Goal: Complete application form

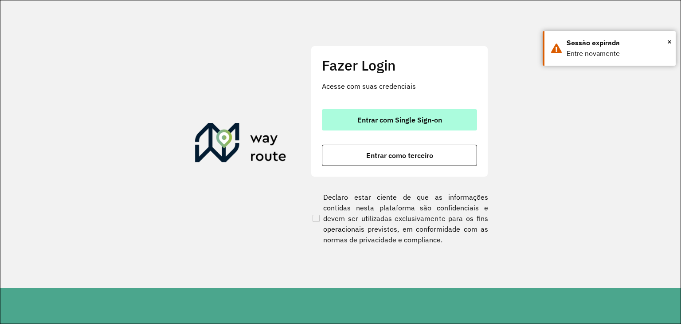
click at [419, 123] on span "Entrar com Single Sign-on" at bounding box center [400, 119] width 85 height 7
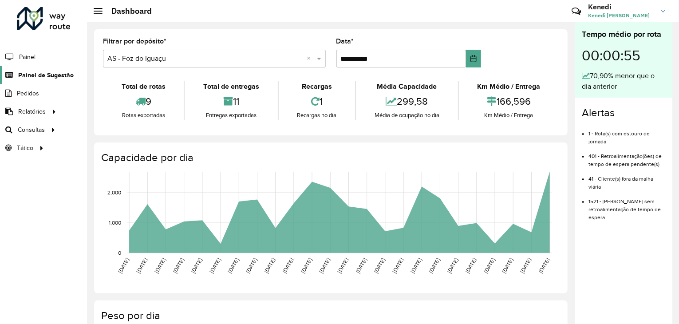
click at [47, 71] on span "Painel de Sugestão" at bounding box center [45, 75] width 55 height 9
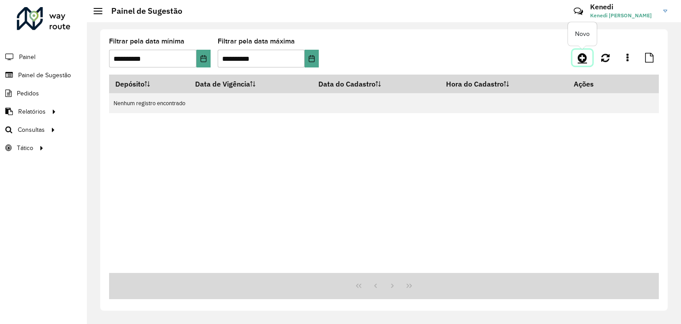
click at [581, 58] on icon at bounding box center [582, 57] width 9 height 11
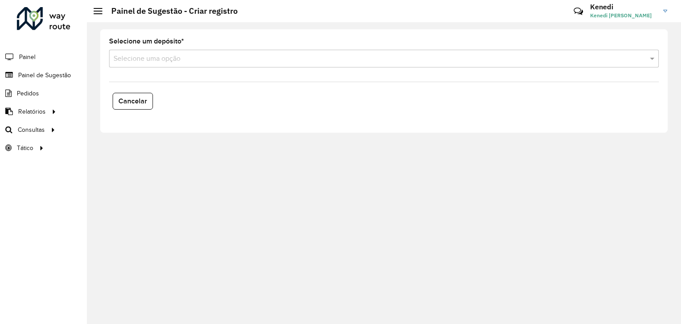
click at [409, 58] on input "text" at bounding box center [375, 59] width 523 height 11
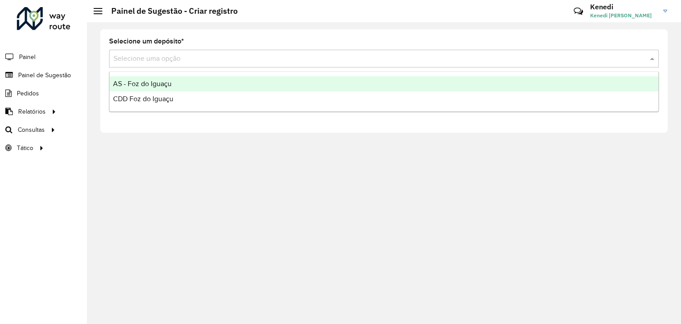
click at [165, 84] on span "AS - Foz do Iguaçu" at bounding box center [142, 84] width 59 height 8
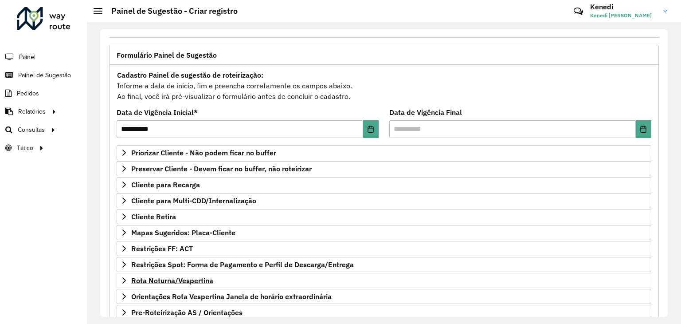
scroll to position [115, 0]
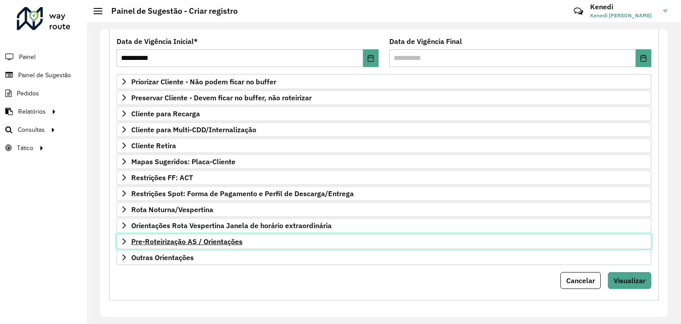
click at [130, 240] on link "Pre-Roteirização AS / Orientações" at bounding box center [384, 241] width 535 height 15
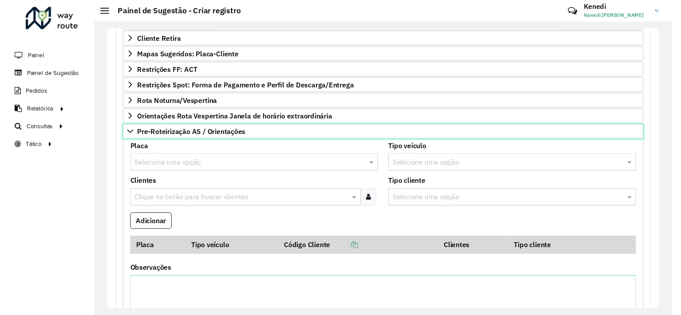
scroll to position [248, 0]
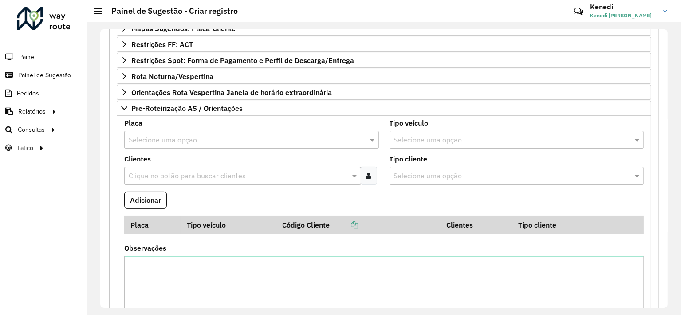
click at [198, 135] on input "text" at bounding box center [243, 140] width 228 height 11
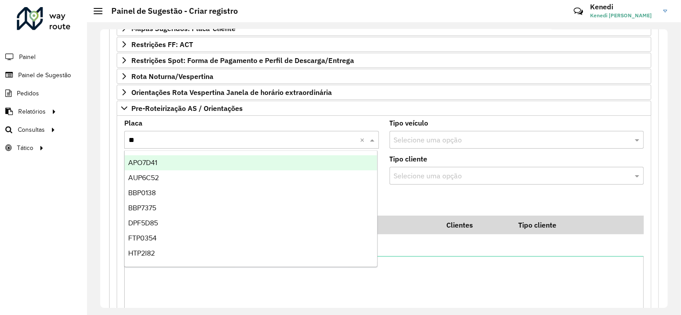
type input "***"
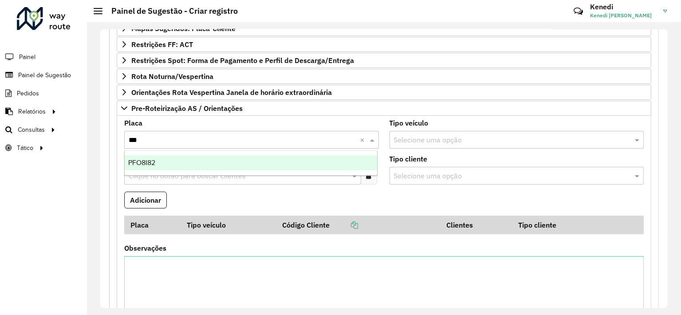
click at [159, 164] on div "PFO8I82" at bounding box center [251, 162] width 252 height 15
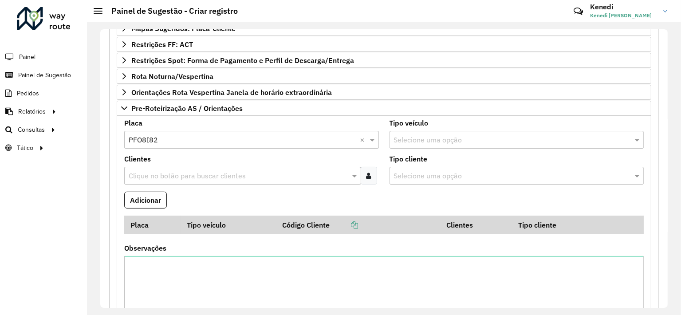
click at [161, 177] on input "text" at bounding box center [238, 176] width 224 height 11
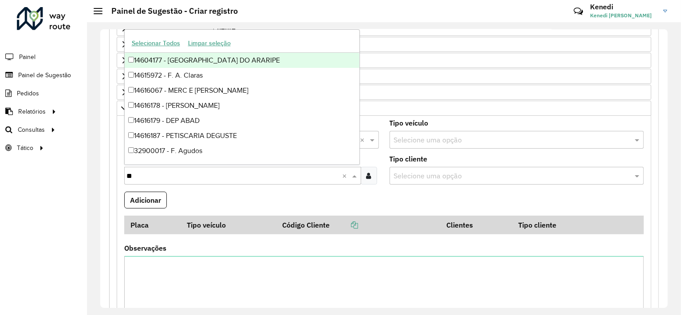
type input "***"
click at [140, 60] on div "32900723 - SUPER MUFFATO R AT.D" at bounding box center [242, 60] width 235 height 15
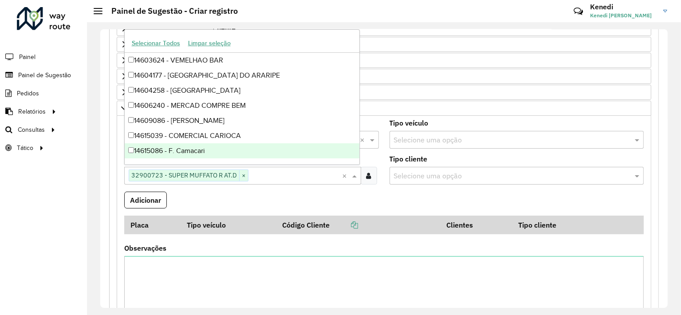
click at [213, 192] on formly-field "Adicionar" at bounding box center [384, 204] width 530 height 24
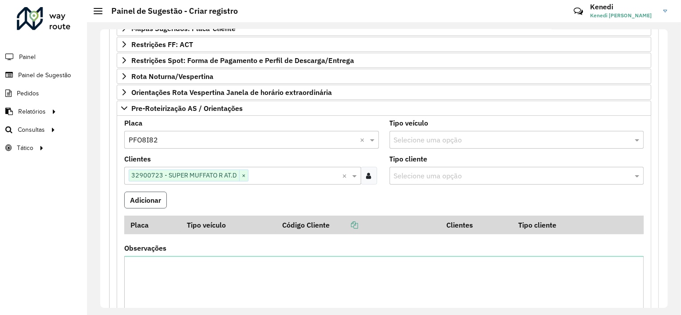
click at [156, 197] on button "Adicionar" at bounding box center [145, 200] width 43 height 17
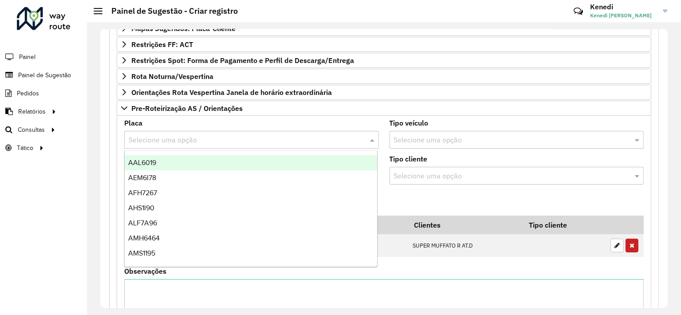
click at [158, 138] on input "text" at bounding box center [243, 140] width 228 height 11
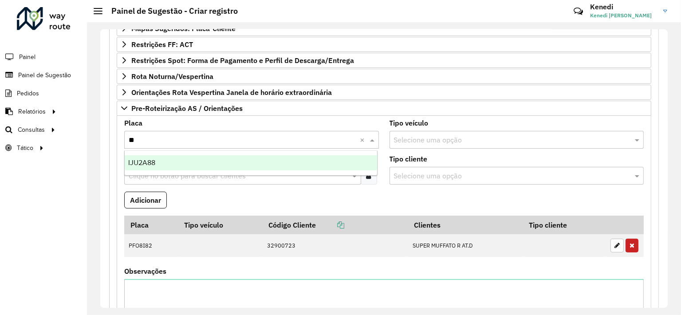
type input "***"
click at [150, 162] on span "IJU2A88" at bounding box center [141, 163] width 27 height 8
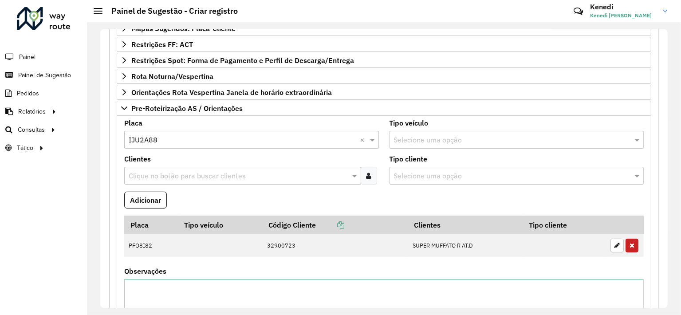
click at [151, 173] on input "text" at bounding box center [238, 176] width 224 height 11
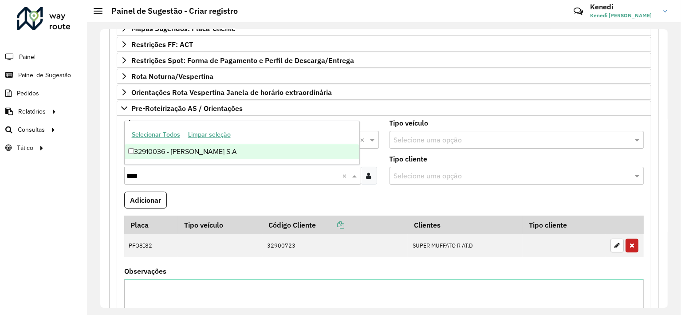
type input "*****"
drag, startPoint x: 142, startPoint y: 155, endPoint x: 153, endPoint y: 163, distance: 13.6
click at [142, 155] on div "32910036 - IRMAOS MUFFATO S.A" at bounding box center [242, 151] width 235 height 15
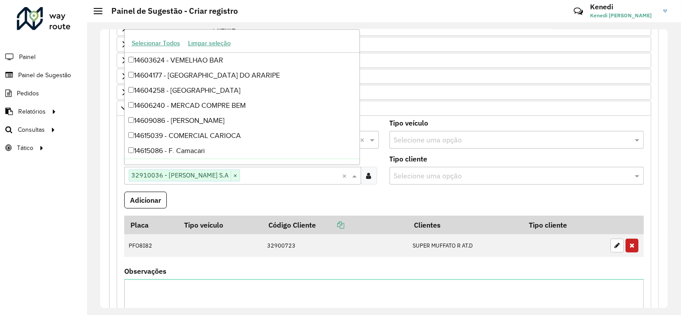
click at [260, 204] on formly-field "Adicionar" at bounding box center [384, 204] width 530 height 24
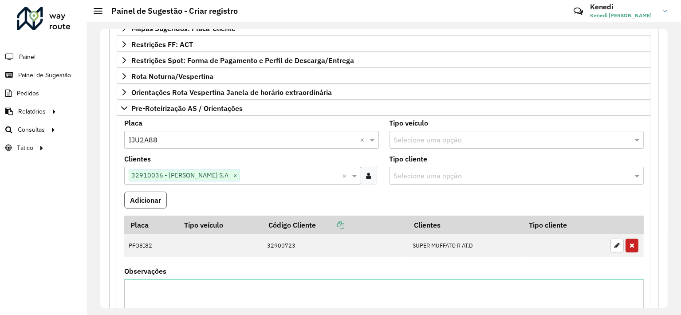
click at [159, 197] on button "Adicionar" at bounding box center [145, 200] width 43 height 17
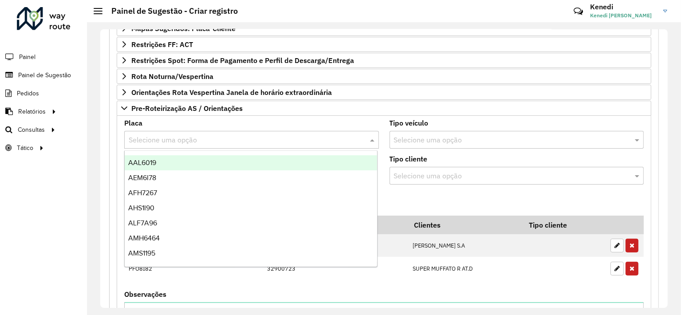
click at [174, 140] on input "text" at bounding box center [243, 140] width 228 height 11
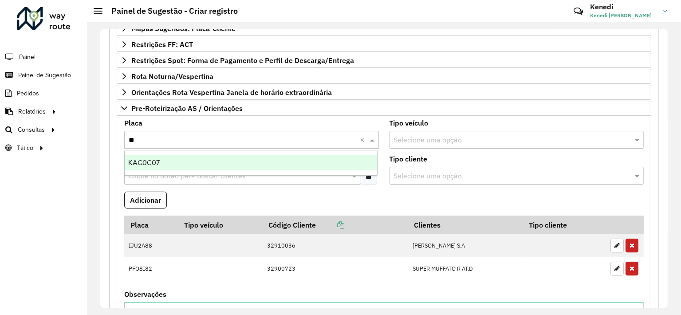
type input "***"
drag, startPoint x: 157, startPoint y: 162, endPoint x: 158, endPoint y: 174, distance: 12.0
click at [157, 162] on span "KAG0C07" at bounding box center [143, 163] width 31 height 8
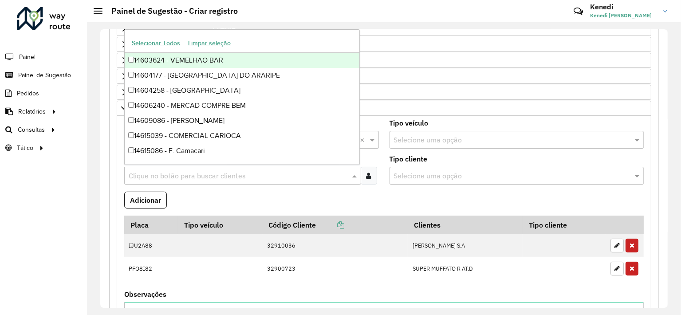
click at [158, 178] on input "text" at bounding box center [238, 176] width 224 height 11
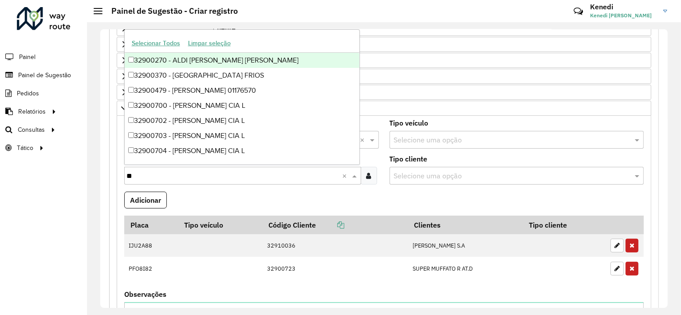
type input "***"
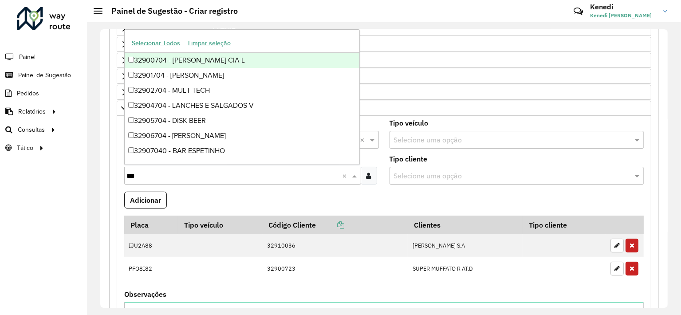
click at [177, 63] on div "32900704 - IRMAOS MUFFATO CIA L" at bounding box center [242, 60] width 235 height 15
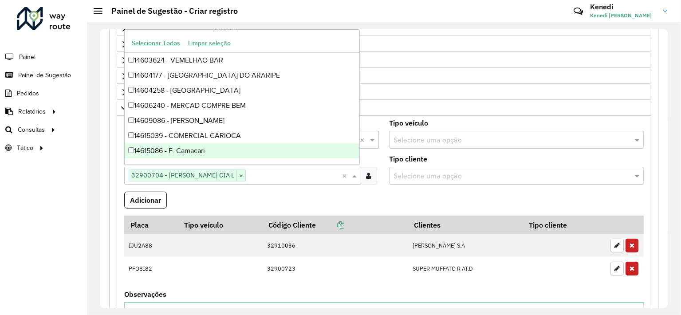
click at [179, 202] on formly-field "Adicionar" at bounding box center [384, 204] width 530 height 24
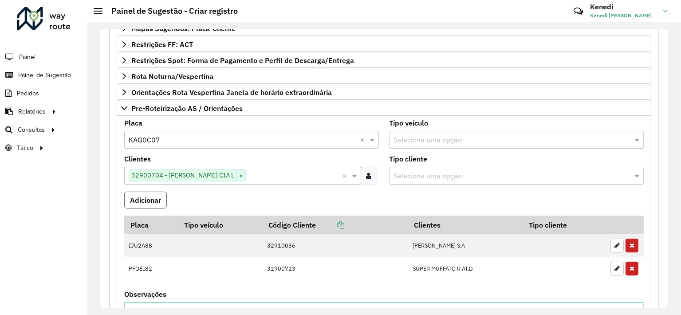
click at [147, 201] on button "Adicionar" at bounding box center [145, 200] width 43 height 17
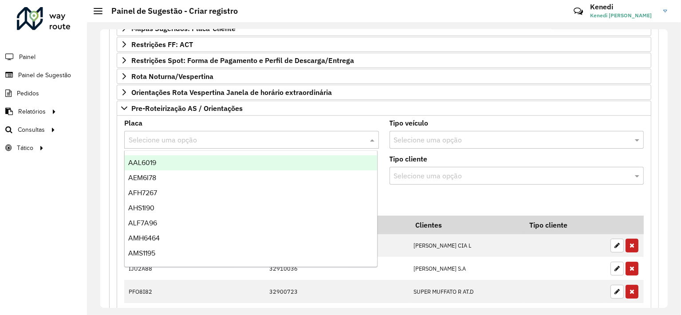
click at [171, 135] on input "text" at bounding box center [243, 140] width 228 height 11
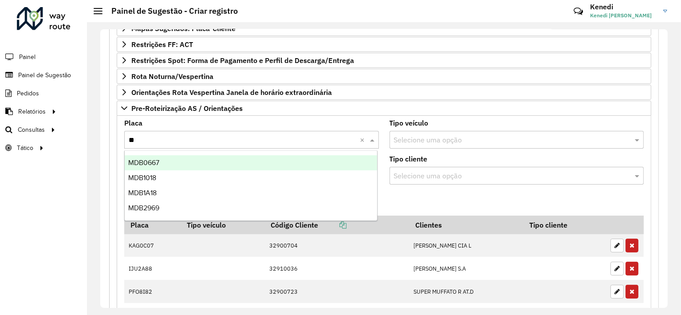
type input "***"
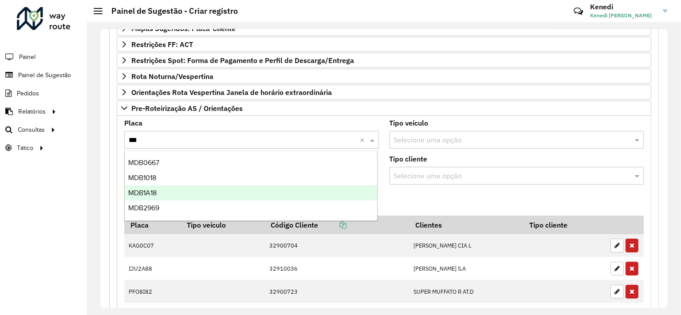
click at [151, 193] on span "MDB1A18" at bounding box center [142, 193] width 28 height 8
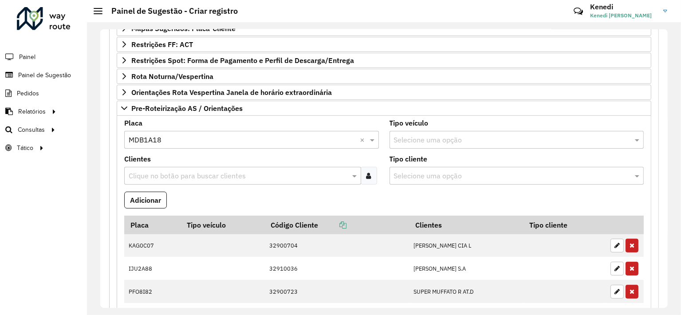
click at [157, 173] on input "text" at bounding box center [238, 176] width 224 height 11
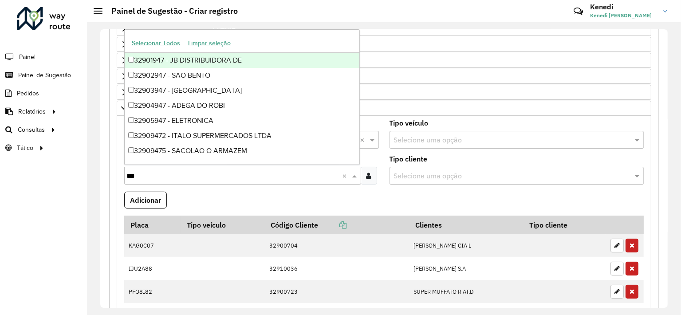
type input "****"
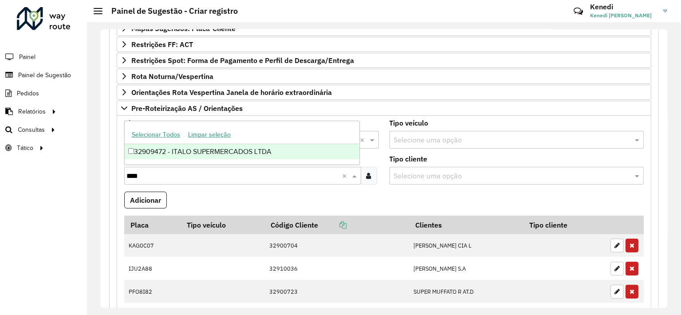
click at [157, 149] on div "32909472 - ITALO SUPERMERCADOS LTDA" at bounding box center [242, 151] width 235 height 15
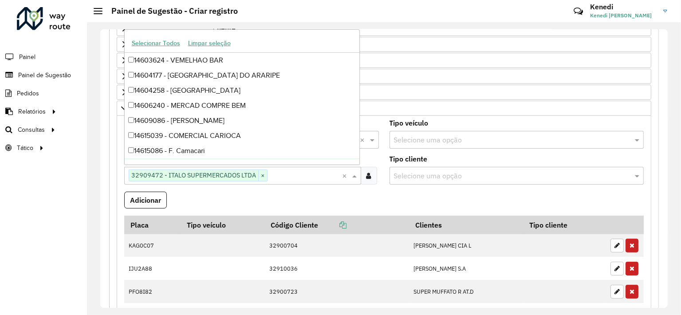
click at [195, 199] on formly-field "Adicionar" at bounding box center [384, 204] width 530 height 24
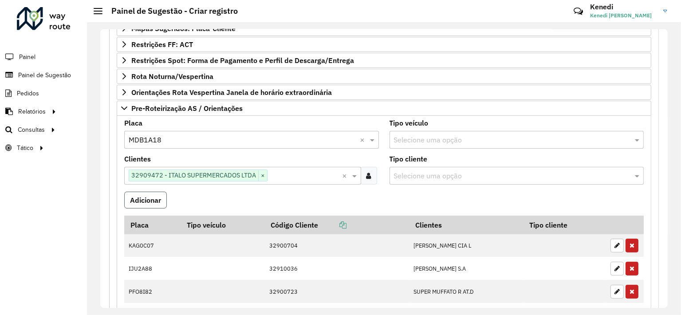
click at [152, 200] on button "Adicionar" at bounding box center [145, 200] width 43 height 17
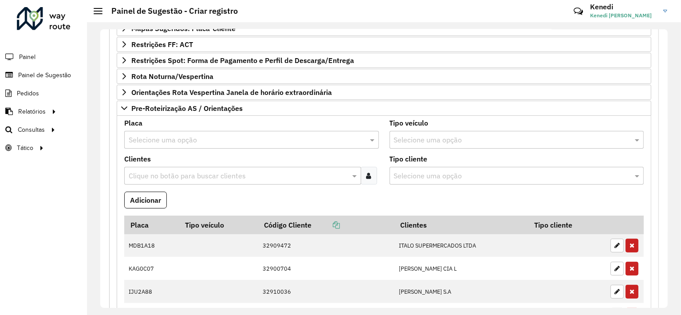
click at [154, 139] on input "text" at bounding box center [243, 140] width 228 height 11
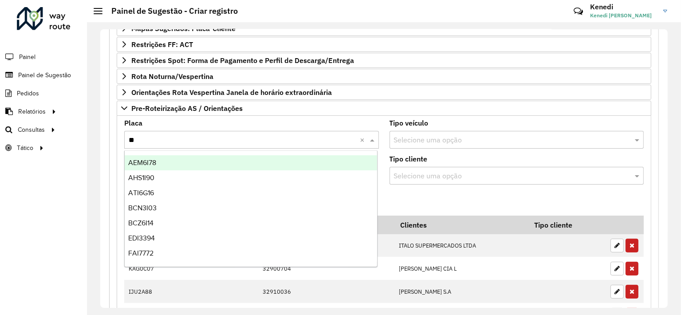
type input "***"
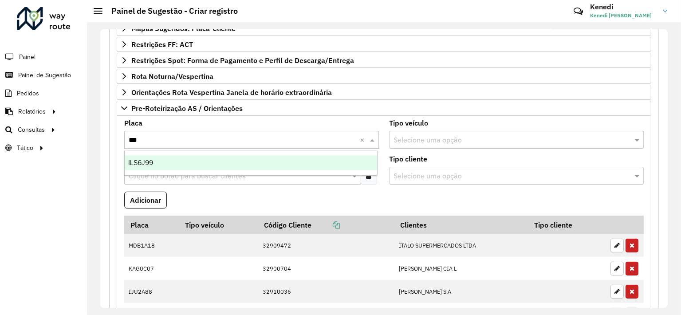
click at [155, 164] on div "ILS6J99" at bounding box center [251, 162] width 252 height 15
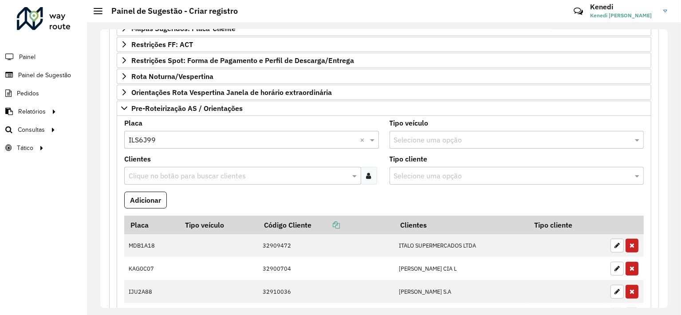
click at [155, 177] on input "text" at bounding box center [238, 176] width 224 height 11
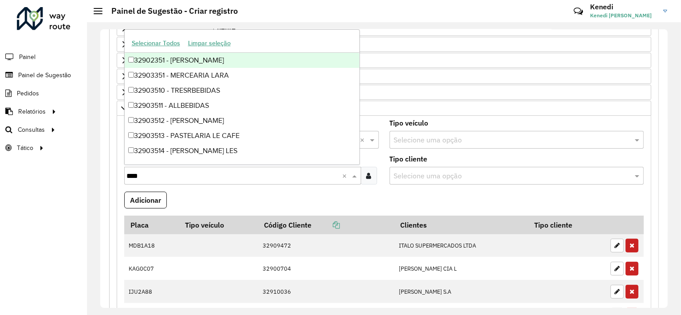
type input "*****"
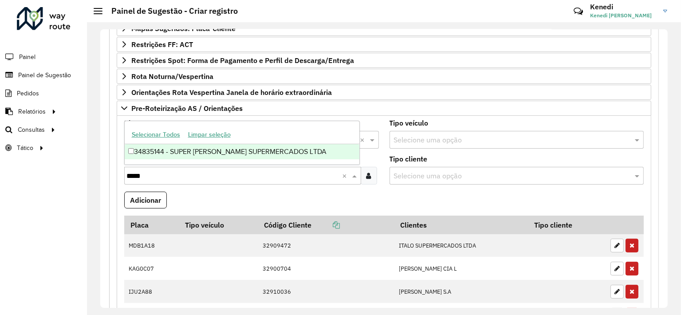
click at [156, 154] on div "34835144 - SUPER PUPPO SUPERMERCADOS LTDA" at bounding box center [242, 151] width 235 height 15
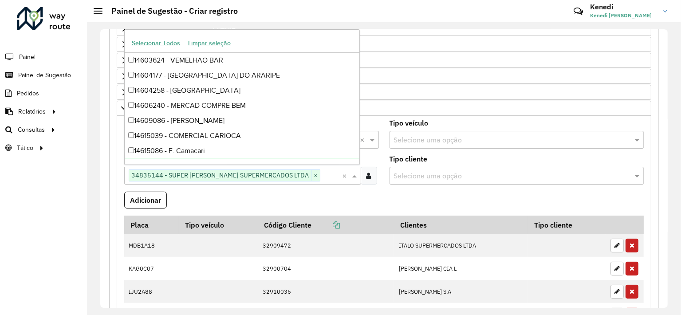
click at [190, 200] on formly-field "Adicionar" at bounding box center [384, 204] width 530 height 24
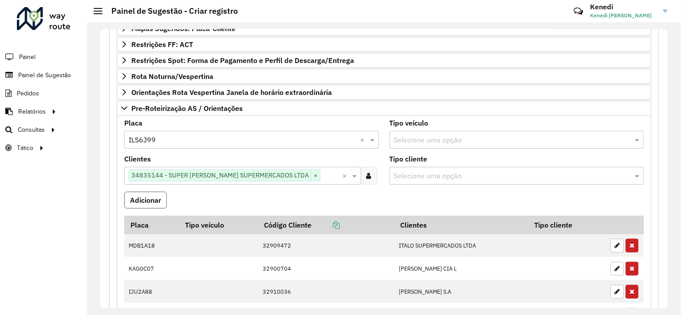
click at [154, 204] on button "Adicionar" at bounding box center [145, 200] width 43 height 17
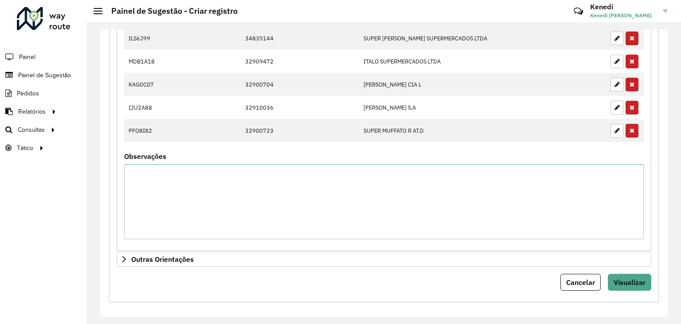
scroll to position [456, 0]
click at [632, 281] on span "Visualizar" at bounding box center [630, 281] width 32 height 9
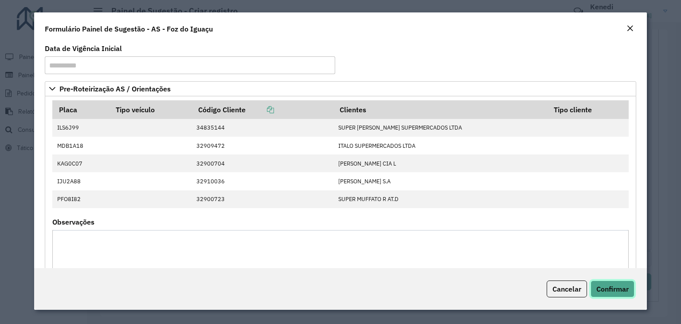
click at [610, 285] on span "Confirmar" at bounding box center [613, 288] width 32 height 9
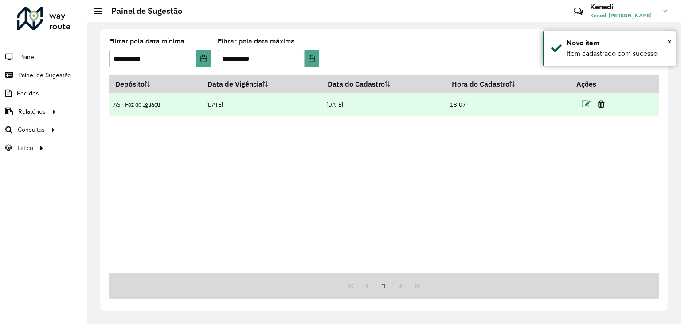
click at [586, 105] on icon at bounding box center [586, 104] width 9 height 9
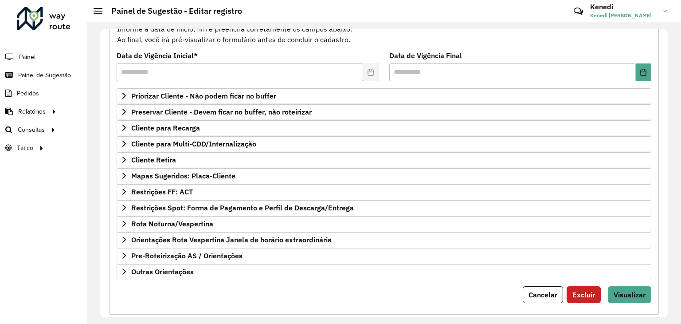
scroll to position [115, 0]
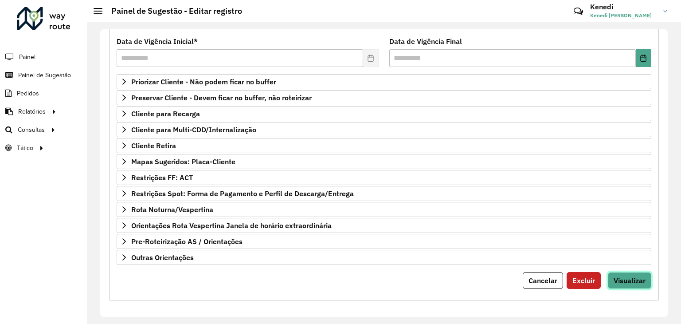
click at [635, 276] on span "Visualizar" at bounding box center [630, 280] width 32 height 9
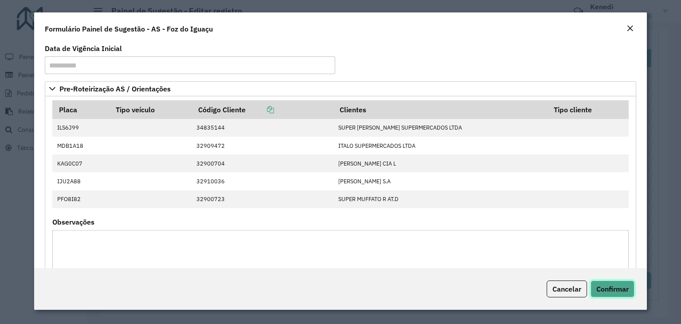
click at [625, 291] on span "Confirmar" at bounding box center [613, 288] width 32 height 9
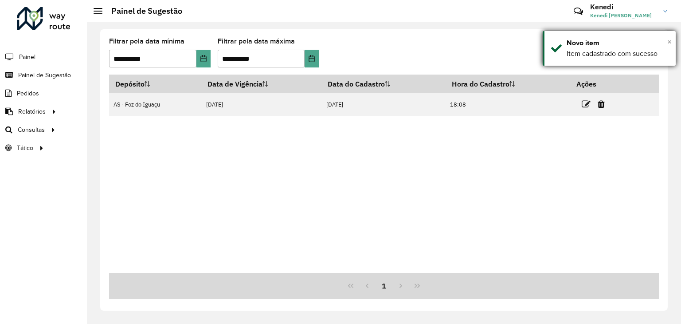
click at [670, 41] on span "×" at bounding box center [670, 42] width 4 height 10
